Goal: Information Seeking & Learning: Learn about a topic

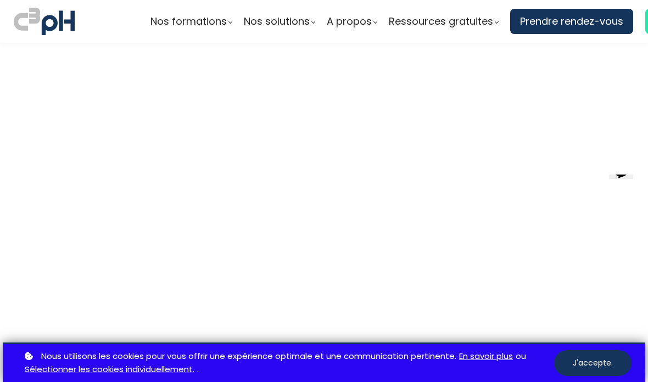
scroll to position [2841, 0]
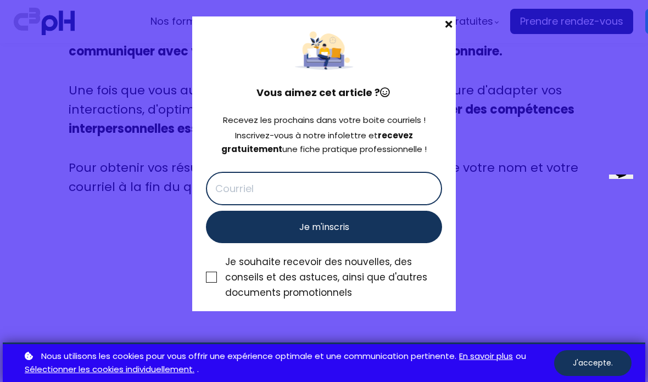
click at [413, 186] on input "text" at bounding box center [324, 188] width 236 height 33
click at [448, 25] on span at bounding box center [448, 23] width 14 height 15
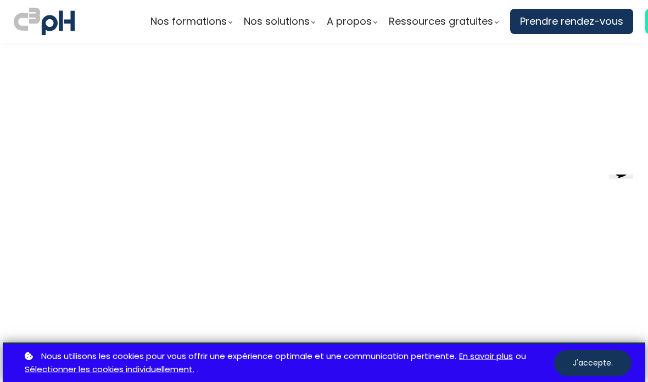
scroll to position [3028, 0]
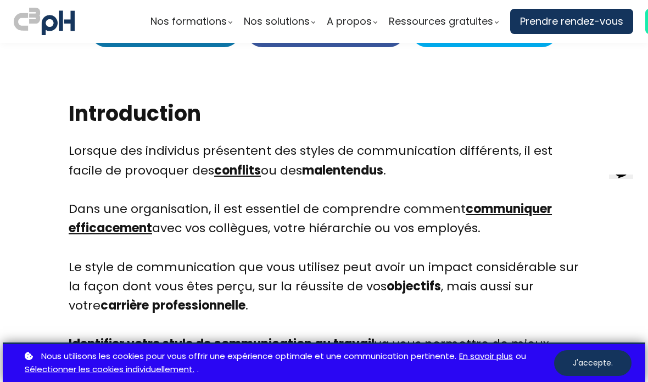
scroll to position [424, 0]
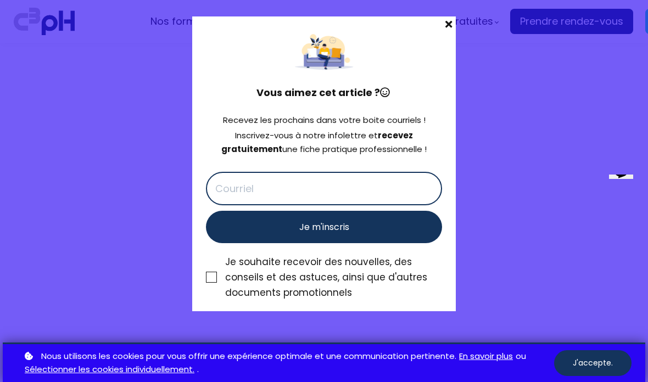
click at [441, 28] on span at bounding box center [448, 23] width 14 height 15
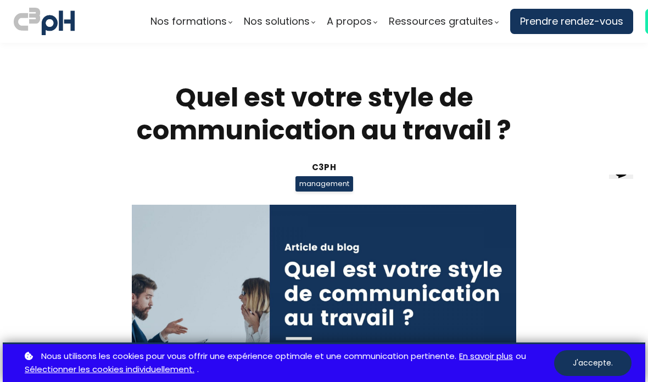
scroll to position [0, 0]
